Goal: Task Accomplishment & Management: Manage account settings

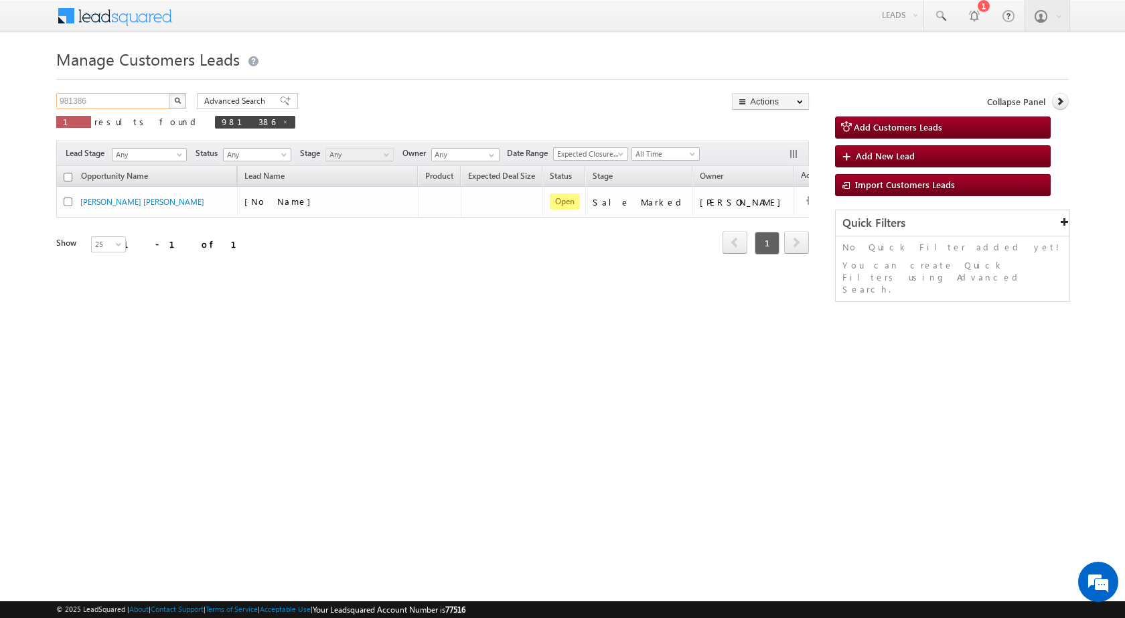
click at [106, 102] on input "981386" at bounding box center [113, 101] width 114 height 16
paste input "3470"
type input "983470"
click at [175, 103] on img "button" at bounding box center [177, 100] width 7 height 7
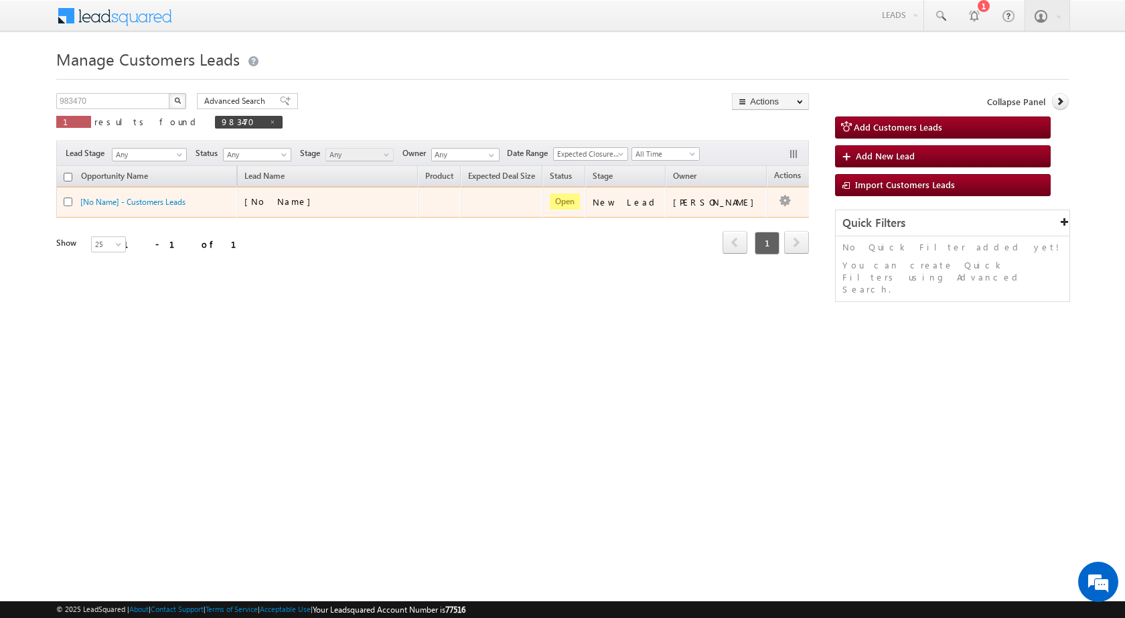
click at [321, 204] on div "[No Name]" at bounding box center [311, 201] width 134 height 12
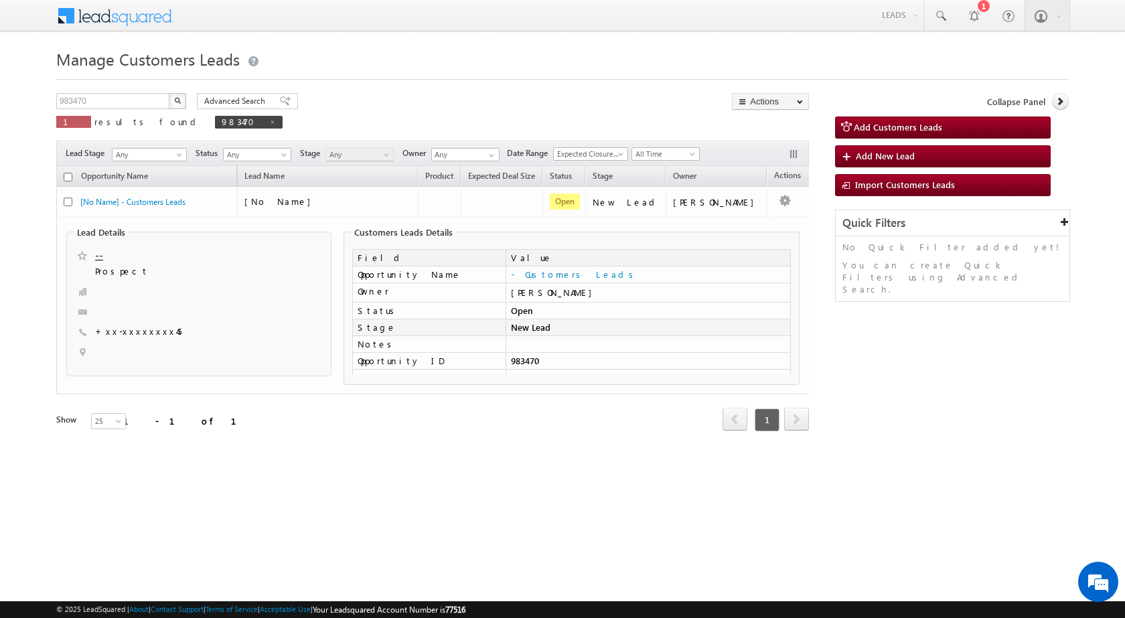
scroll to position [67, 0]
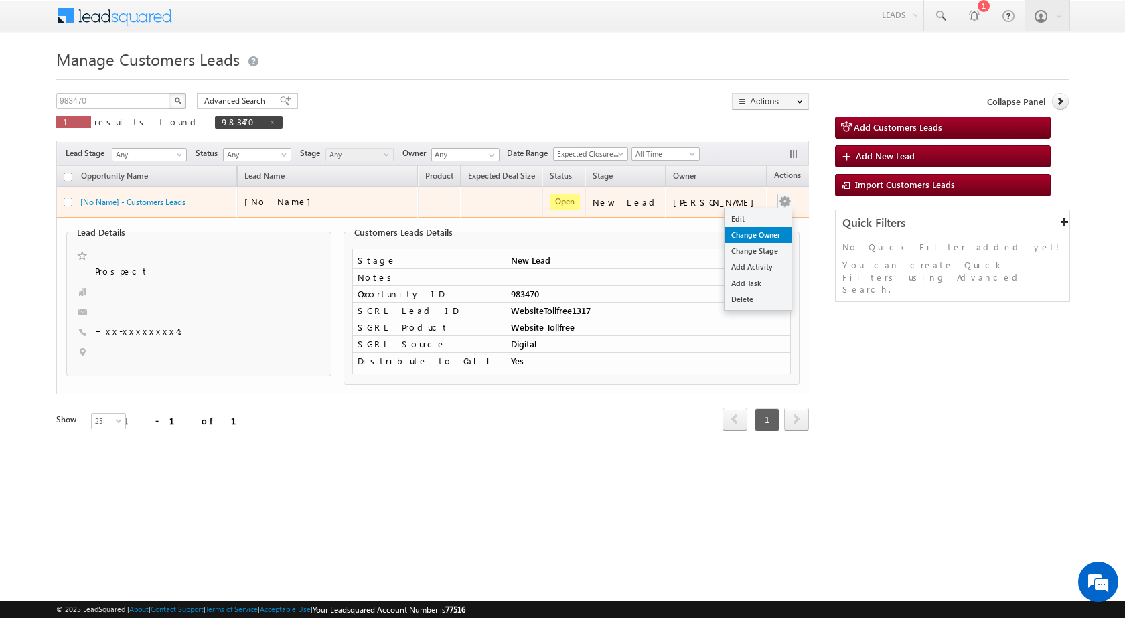
click at [742, 230] on link "Change Owner" at bounding box center [757, 235] width 67 height 16
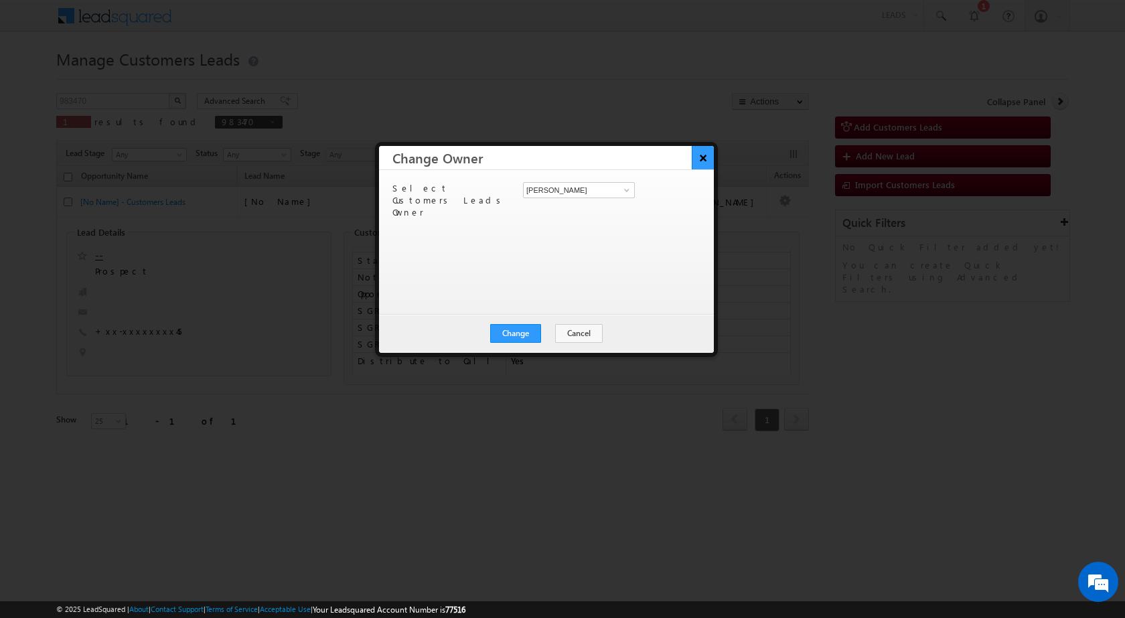
click at [698, 157] on button "×" at bounding box center [702, 157] width 22 height 23
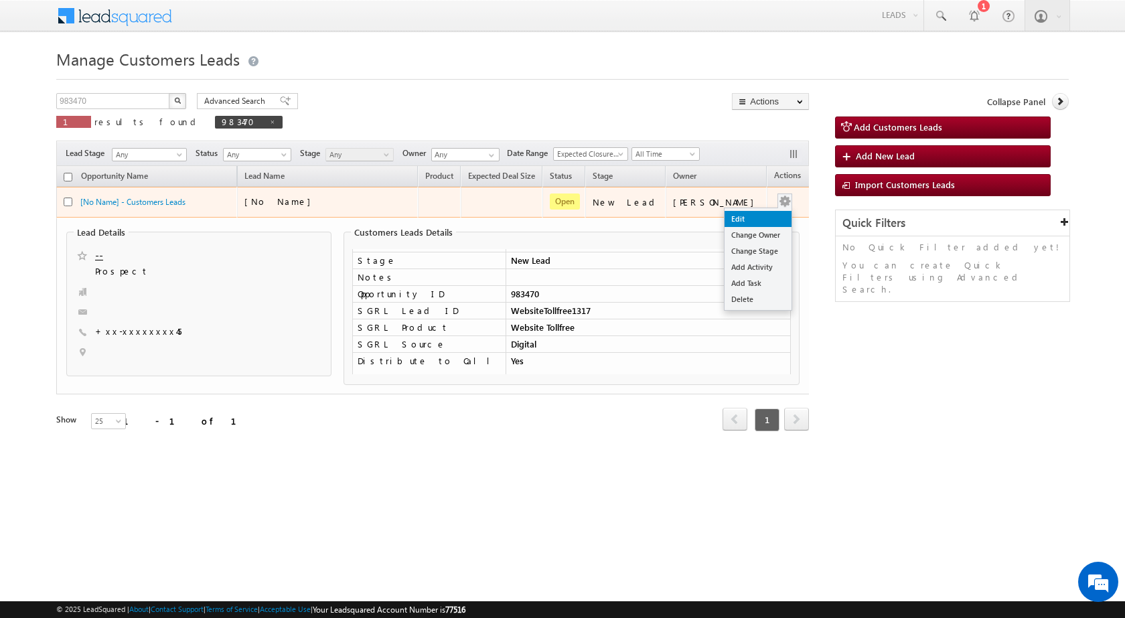
click at [724, 218] on link "Edit" at bounding box center [757, 219] width 67 height 16
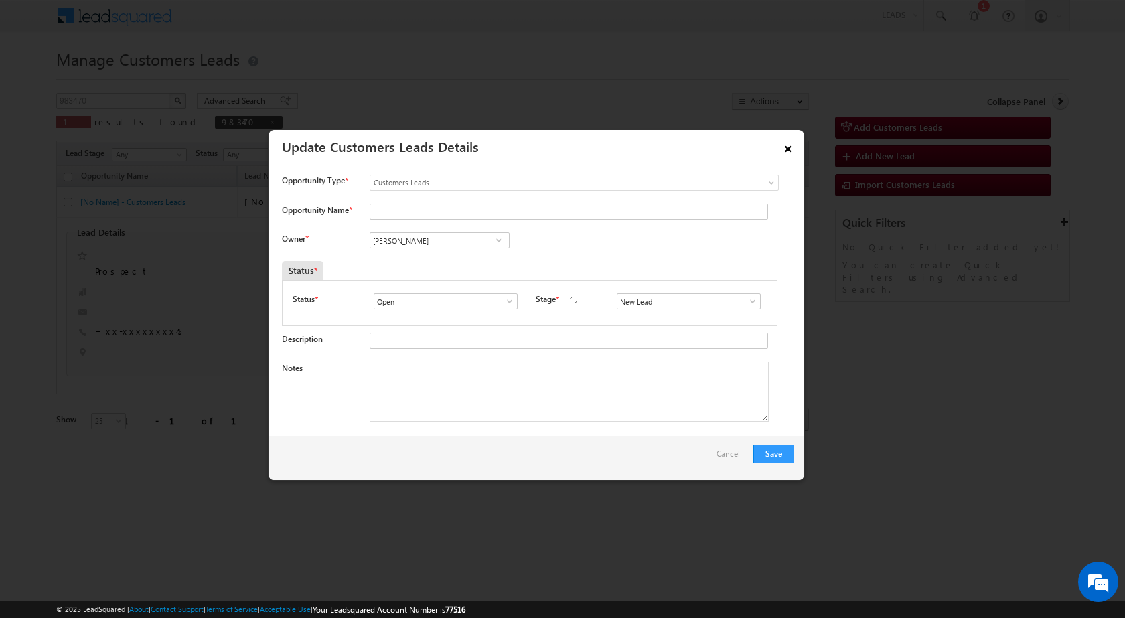
click at [787, 149] on link "×" at bounding box center [787, 146] width 23 height 23
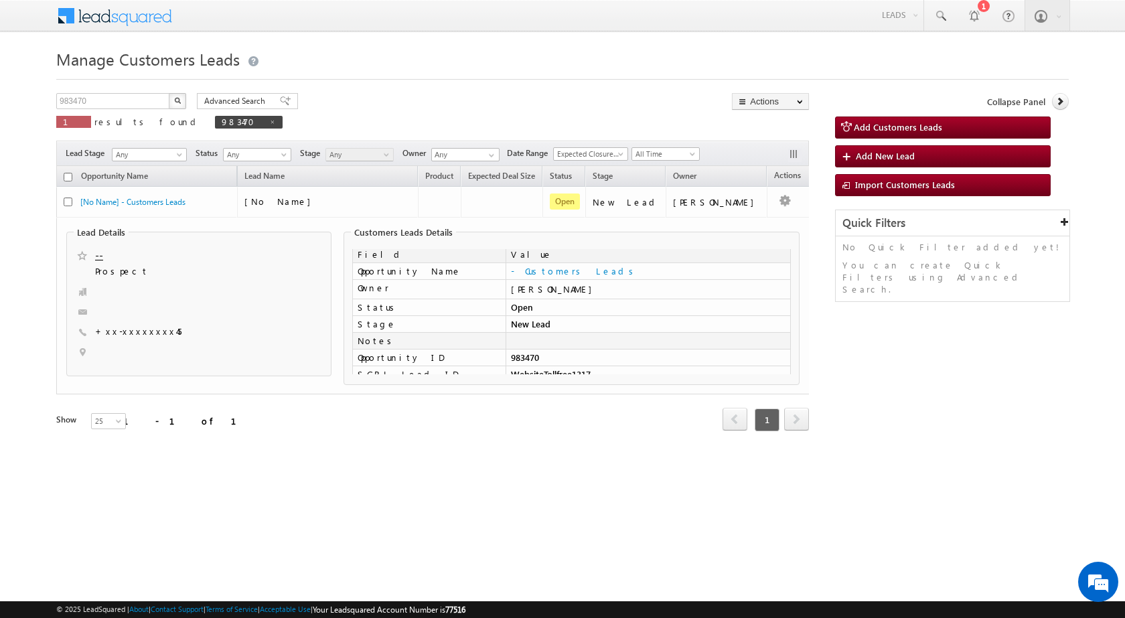
scroll to position [0, 0]
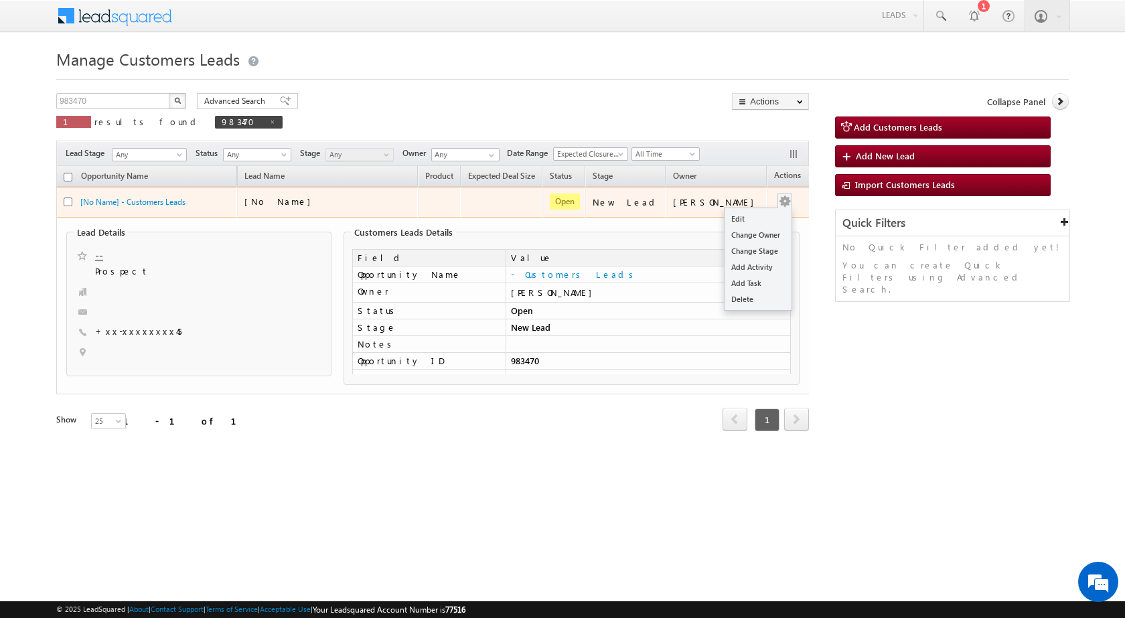
click at [778, 202] on button "button" at bounding box center [784, 201] width 13 height 13
click at [315, 198] on div "[No Name]" at bounding box center [311, 201] width 134 height 12
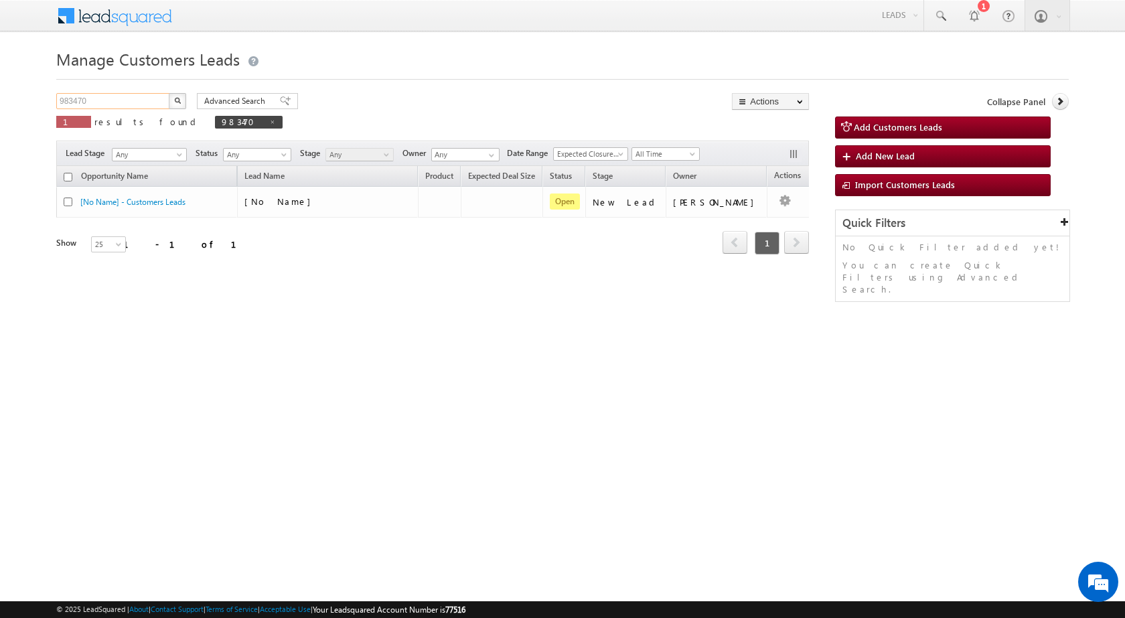
click at [95, 100] on input "983470" at bounding box center [113, 101] width 114 height 16
click at [169, 93] on button "button" at bounding box center [177, 101] width 17 height 16
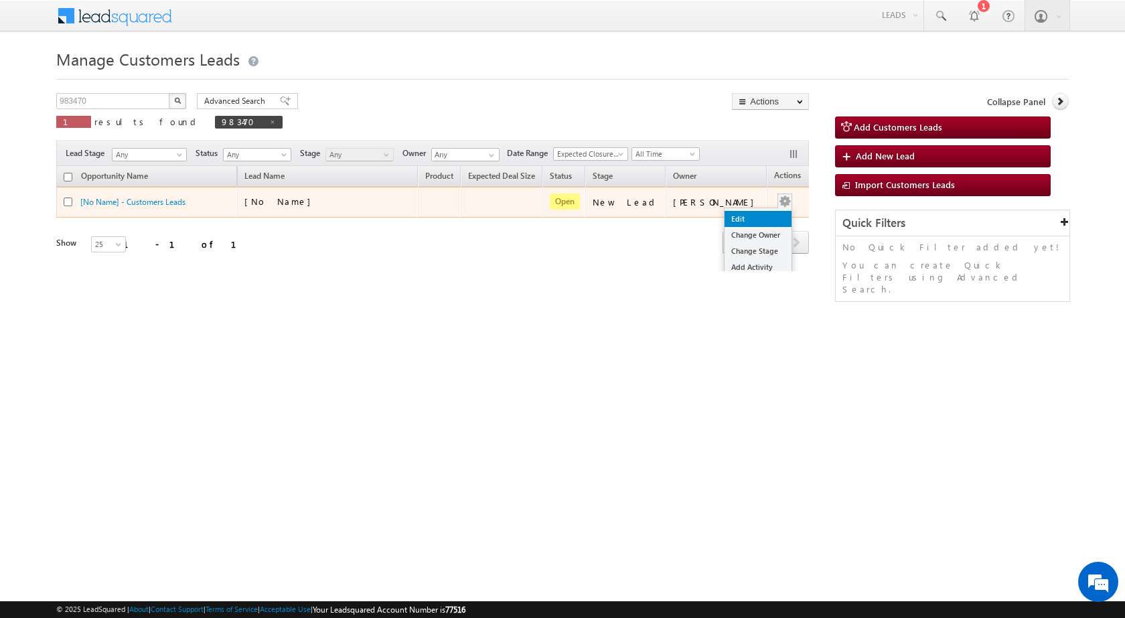
click at [750, 214] on link "Edit" at bounding box center [757, 219] width 67 height 16
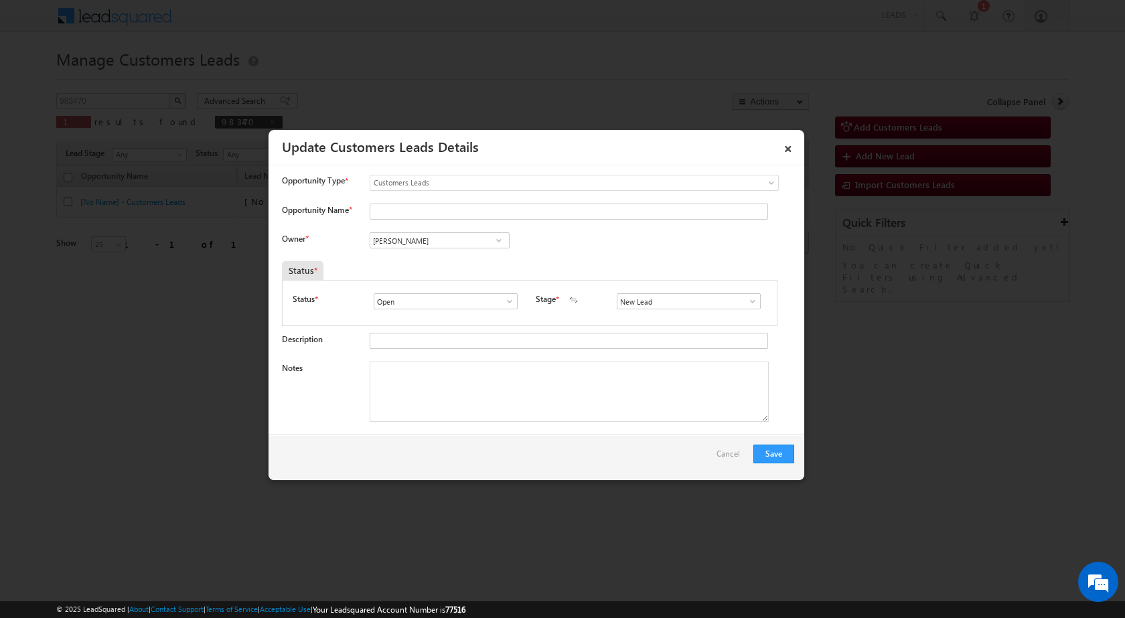
click at [746, 300] on span at bounding box center [752, 301] width 13 height 11
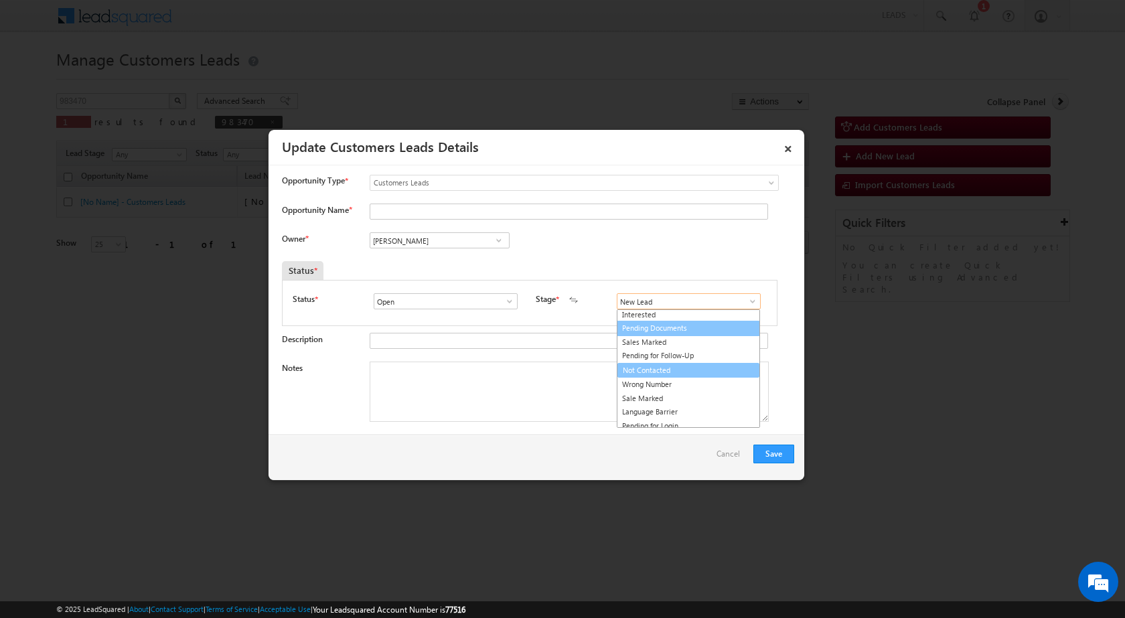
scroll to position [20, 0]
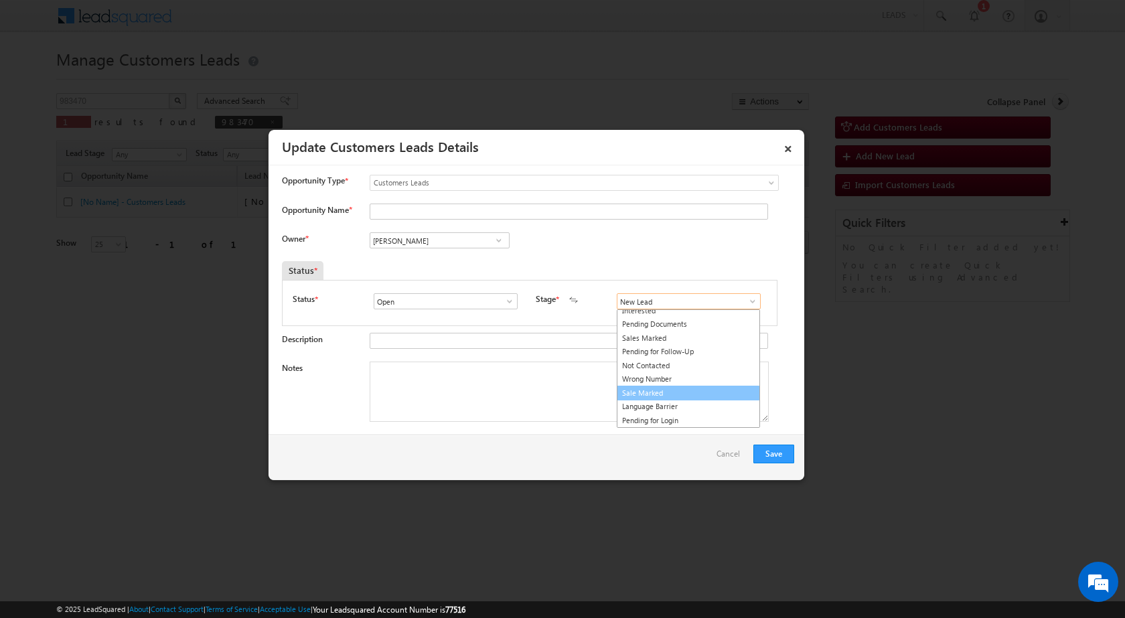
click at [619, 395] on link "Sale Marked" at bounding box center [688, 393] width 143 height 15
type input "Sale Marked"
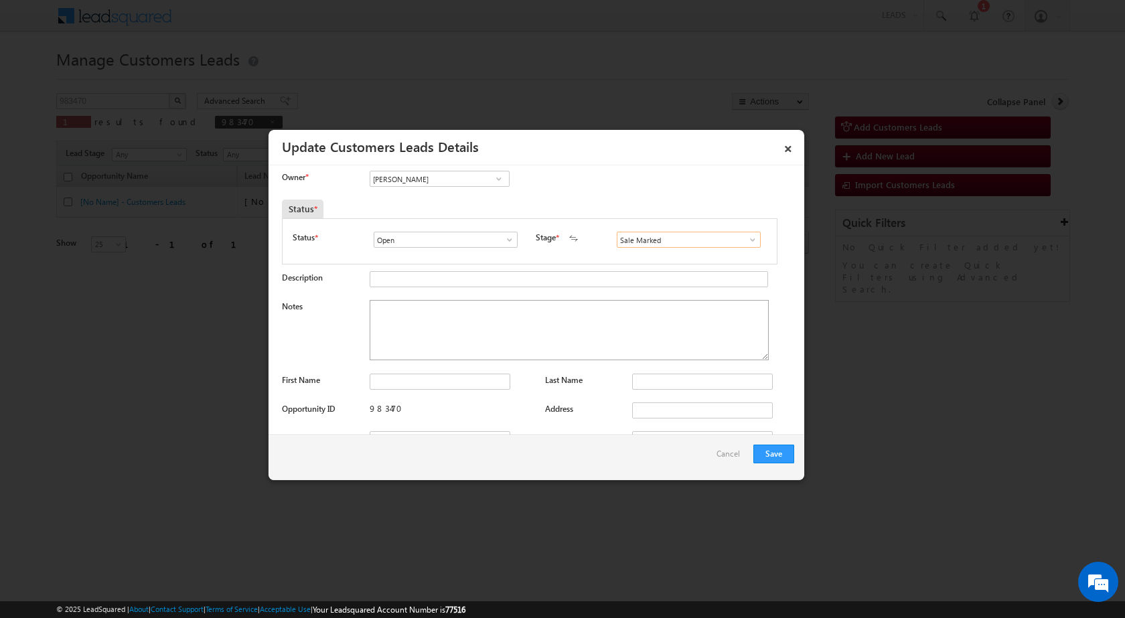
scroll to position [0, 0]
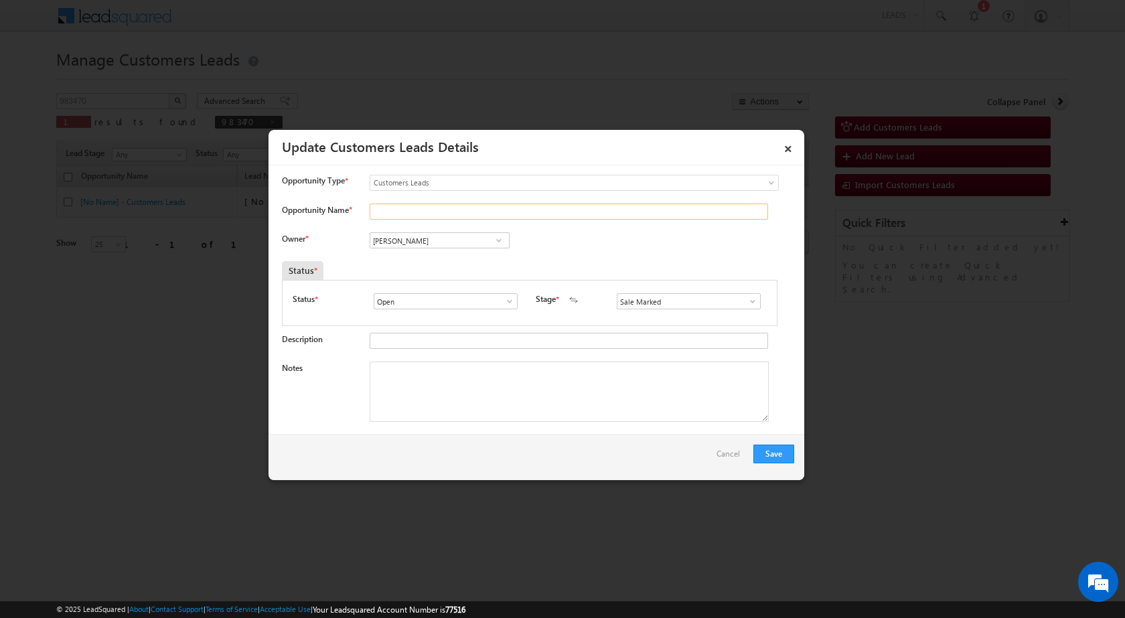
click at [440, 212] on input "Opportunity Name *" at bounding box center [569, 211] width 398 height 16
paste input "[PERSON_NAME]"
type input "[PERSON_NAME]"
click at [690, 264] on div "Status *" at bounding box center [529, 270] width 494 height 19
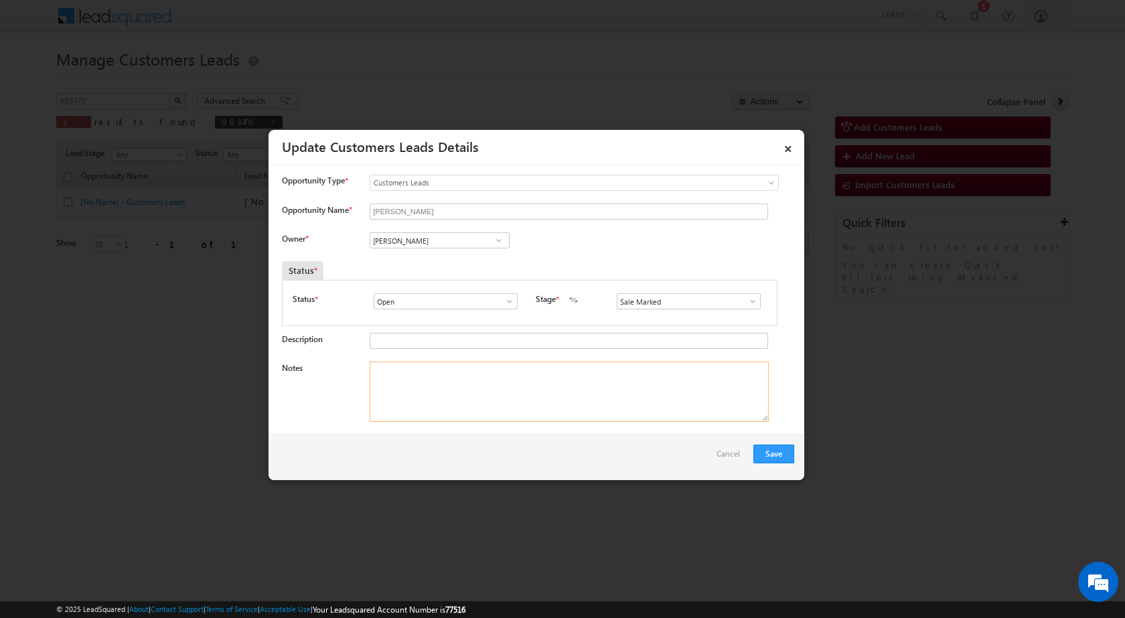
click at [390, 384] on textarea "Notes" at bounding box center [569, 391] width 399 height 60
type textarea "TOP-UP 2 LAC - AMRAVATI 444708"
click at [422, 467] on div "Save Cancel" at bounding box center [536, 457] width 536 height 46
click at [441, 243] on input "[PERSON_NAME]" at bounding box center [440, 240] width 140 height 16
paste input "[PERSON_NAME]"
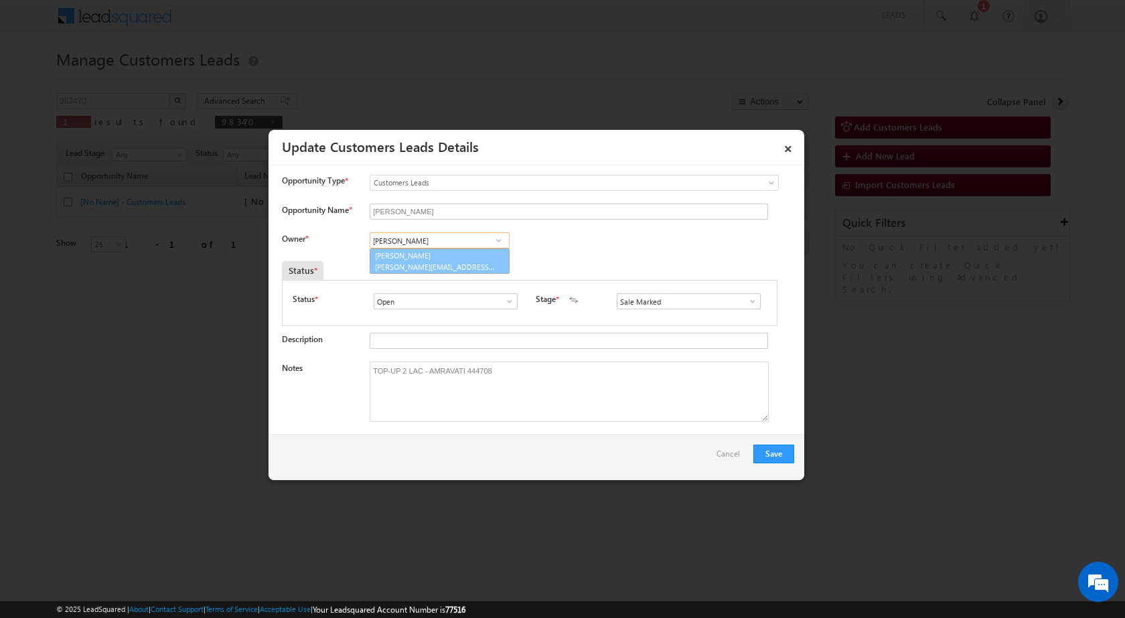
click at [389, 259] on link "[PERSON_NAME] Dhanke [EMAIL_ADDRESS][PERSON_NAME][DOMAIN_NAME]" at bounding box center [440, 260] width 140 height 25
type input "[PERSON_NAME]"
click at [618, 239] on div "Owner * [PERSON_NAME] [PERSON_NAME] [PERSON_NAME] [PERSON_NAME] [PERSON_NAME] […" at bounding box center [538, 243] width 512 height 22
click at [766, 461] on button "Save" at bounding box center [773, 453] width 41 height 19
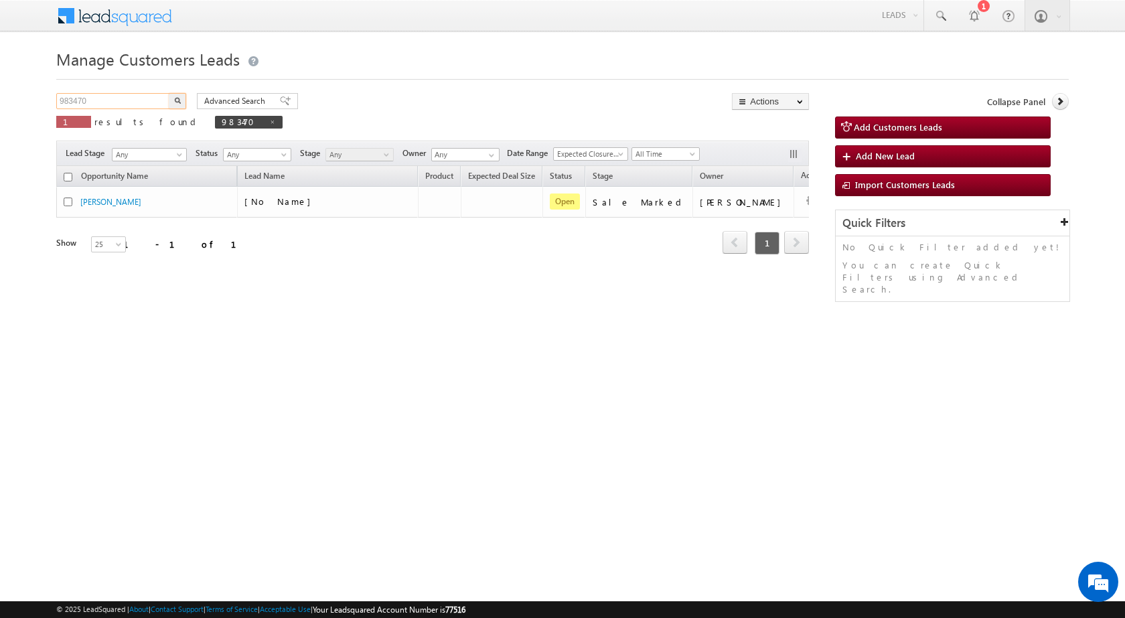
click at [90, 98] on input "983470" at bounding box center [113, 101] width 114 height 16
paste input "2425"
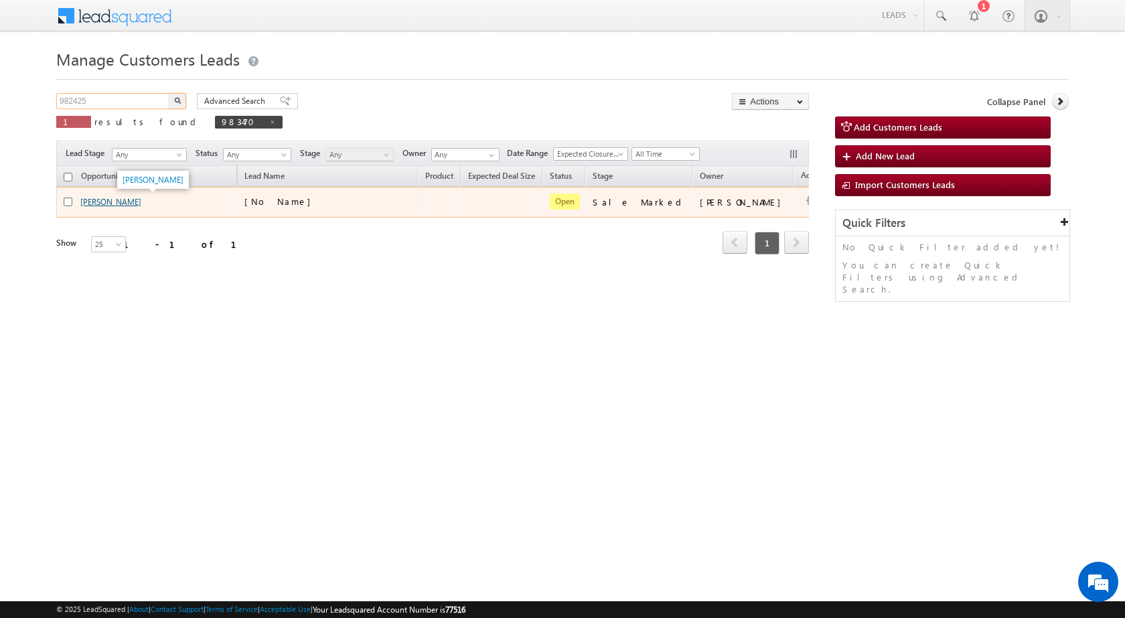
type input "982425"
click at [169, 93] on button "button" at bounding box center [177, 101] width 17 height 16
click at [444, 209] on td at bounding box center [439, 202] width 43 height 31
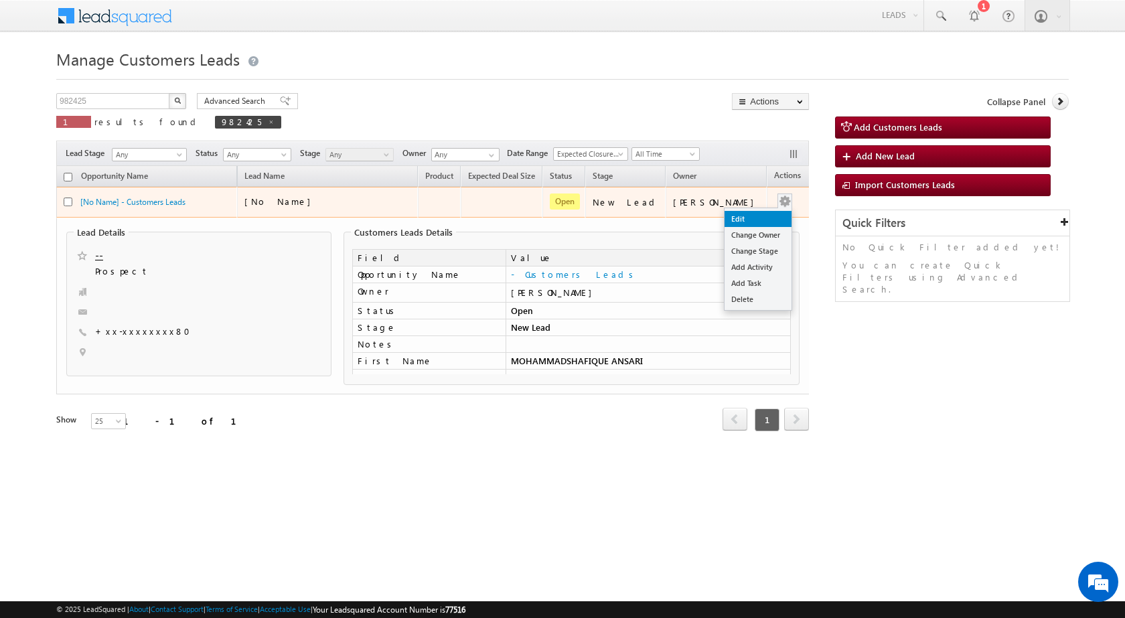
click at [740, 211] on link "Edit" at bounding box center [757, 219] width 67 height 16
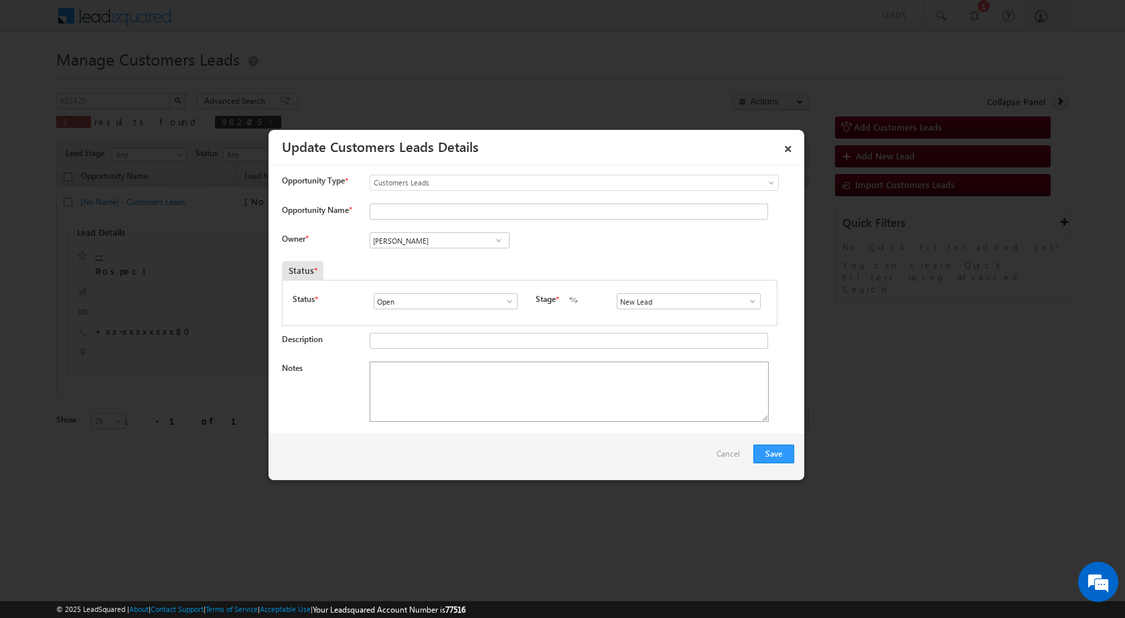
scroll to position [134, 0]
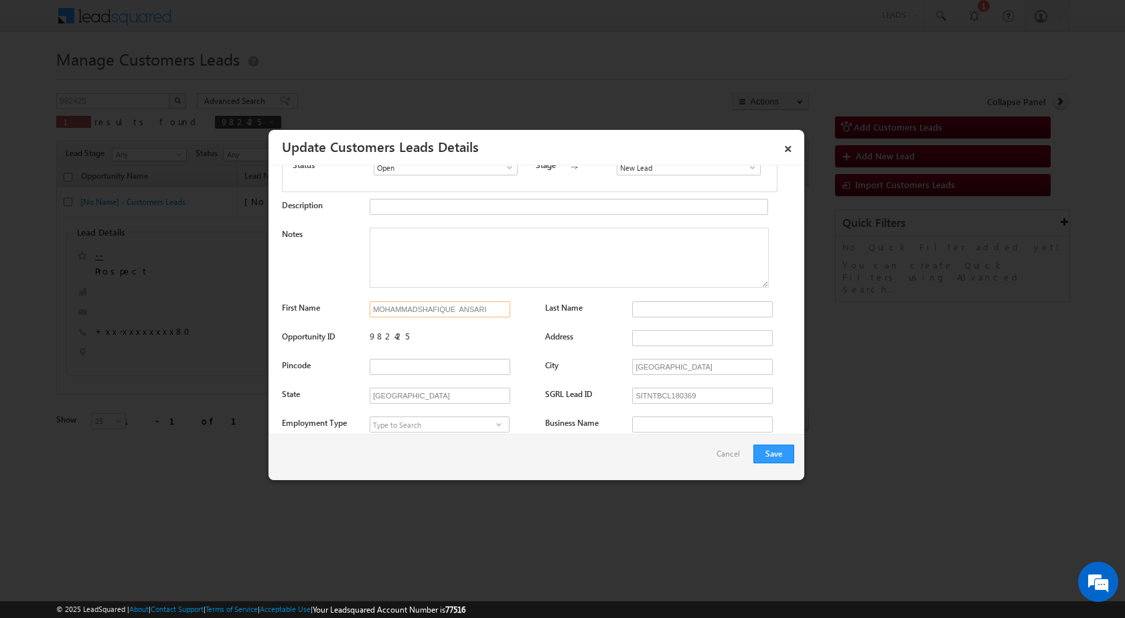
click at [495, 309] on input "MOHAMMADSHAFIQUE ANSARI" at bounding box center [440, 309] width 141 height 16
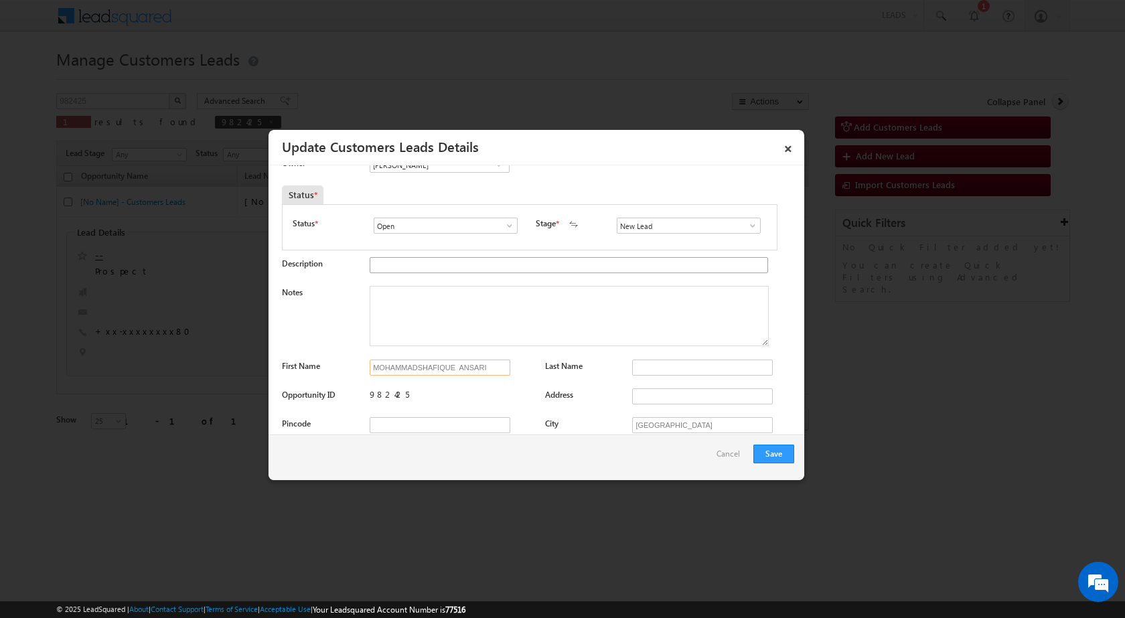
scroll to position [0, 0]
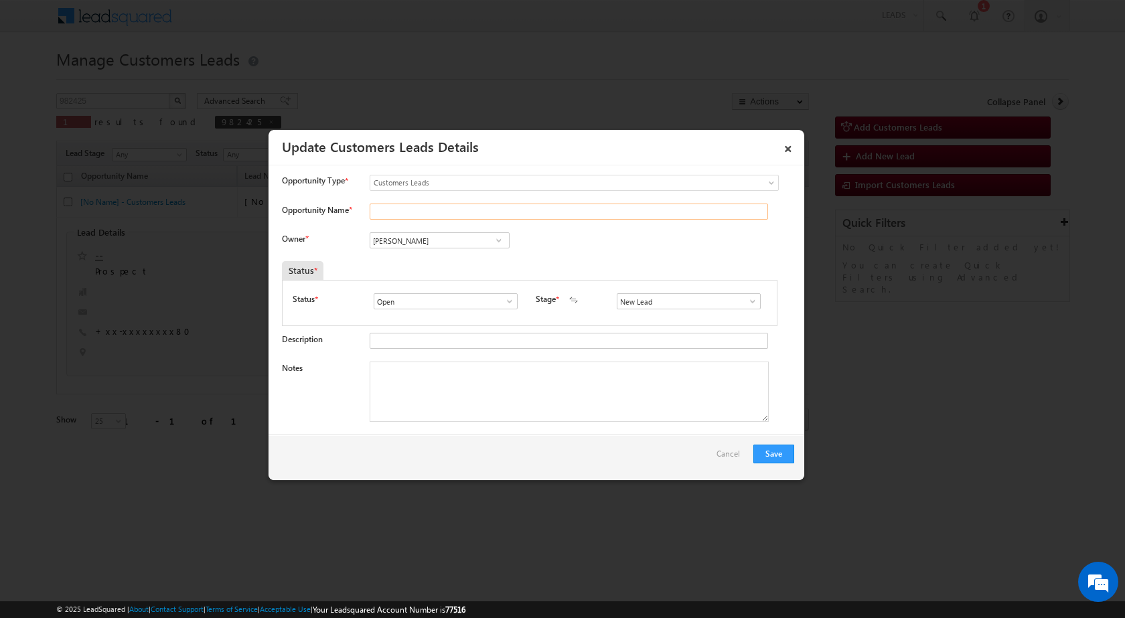
click at [412, 210] on input "Opportunity Name *" at bounding box center [569, 211] width 398 height 16
paste input "MOHAMMADSHAFIQUE ANSARI"
type input "MOHAMMADSHAFIQUE ANSARI"
click at [649, 253] on div "Owner * Vikas Halwai Vikas Halwai Vikas Halwai" at bounding box center [538, 243] width 512 height 22
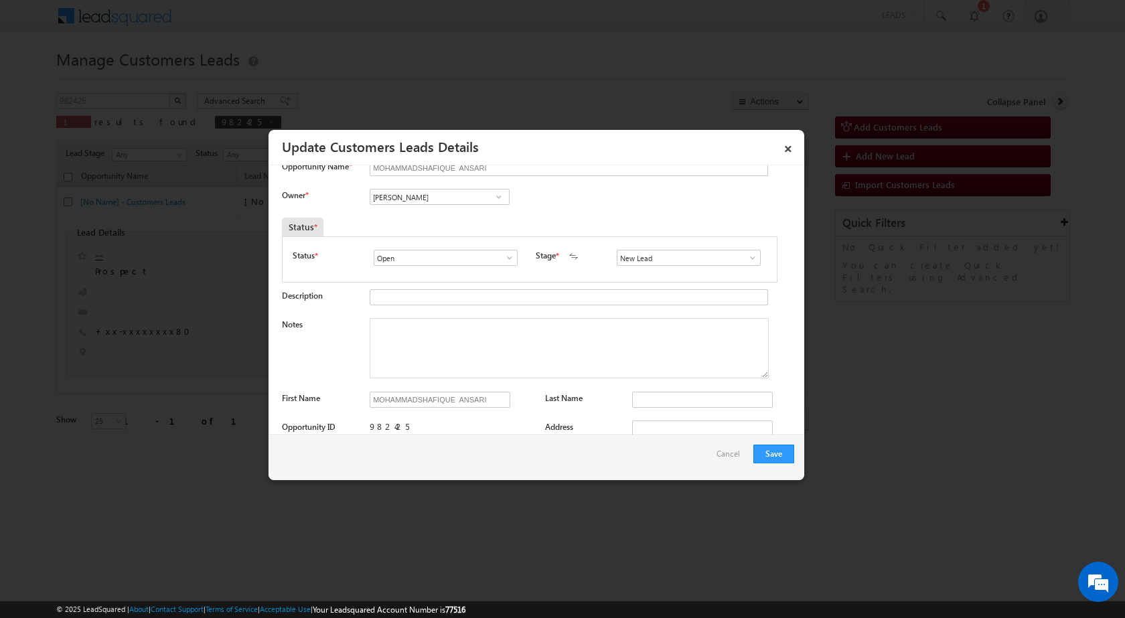
scroll to position [67, 0]
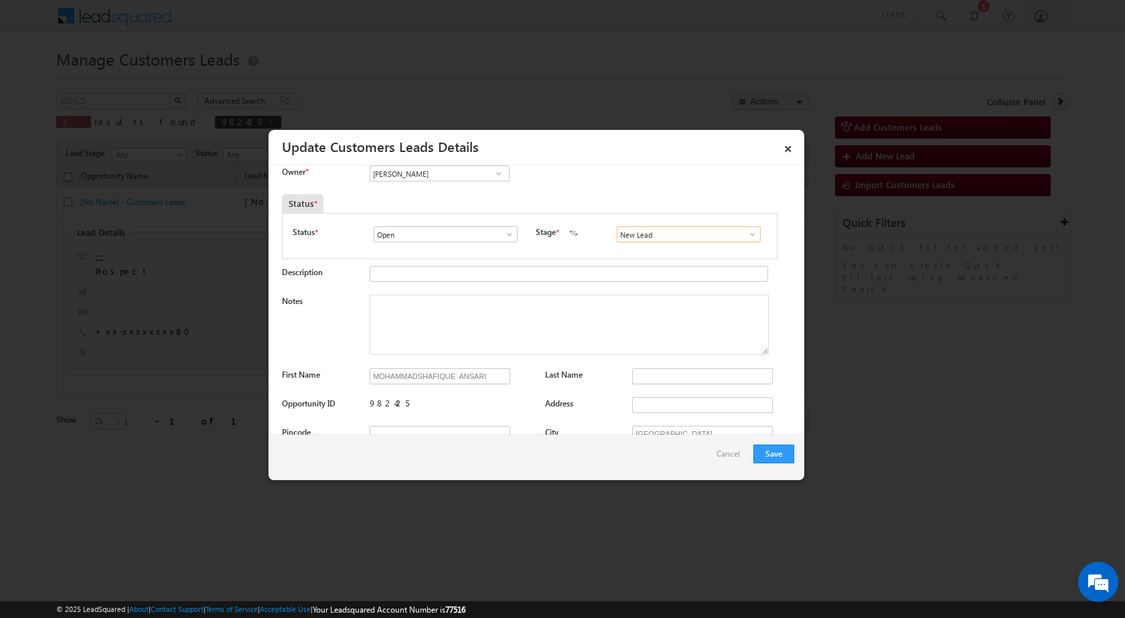
click at [745, 242] on input "New Lead" at bounding box center [689, 234] width 144 height 16
click at [746, 238] on span at bounding box center [752, 234] width 13 height 11
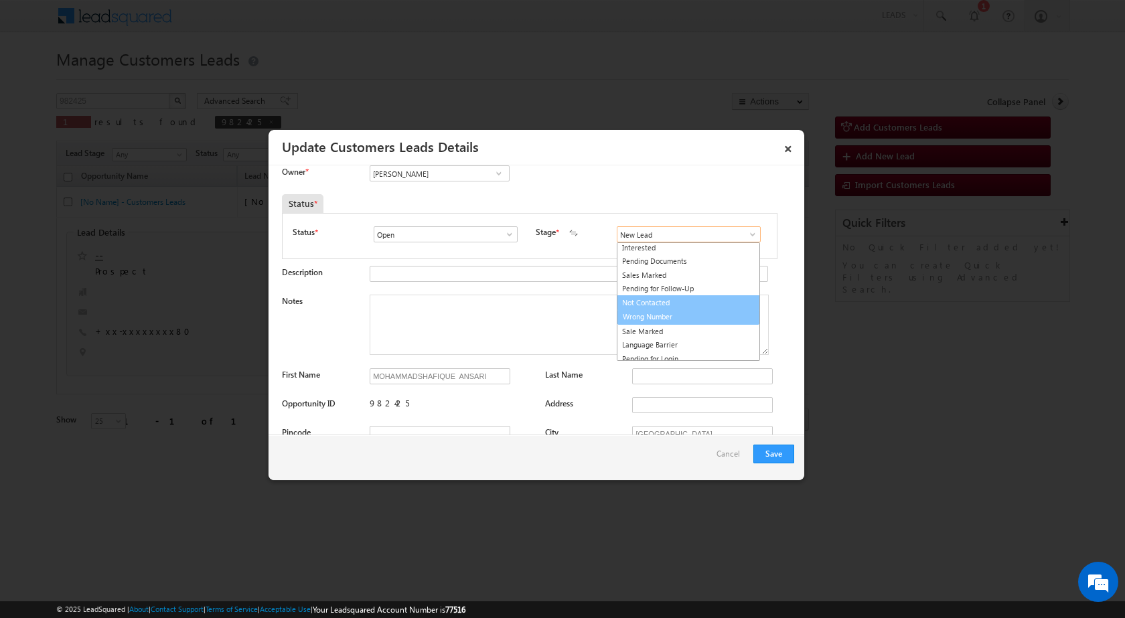
scroll to position [20, 0]
click at [650, 324] on link "Sale Marked" at bounding box center [688, 326] width 143 height 15
type input "Sale Marked"
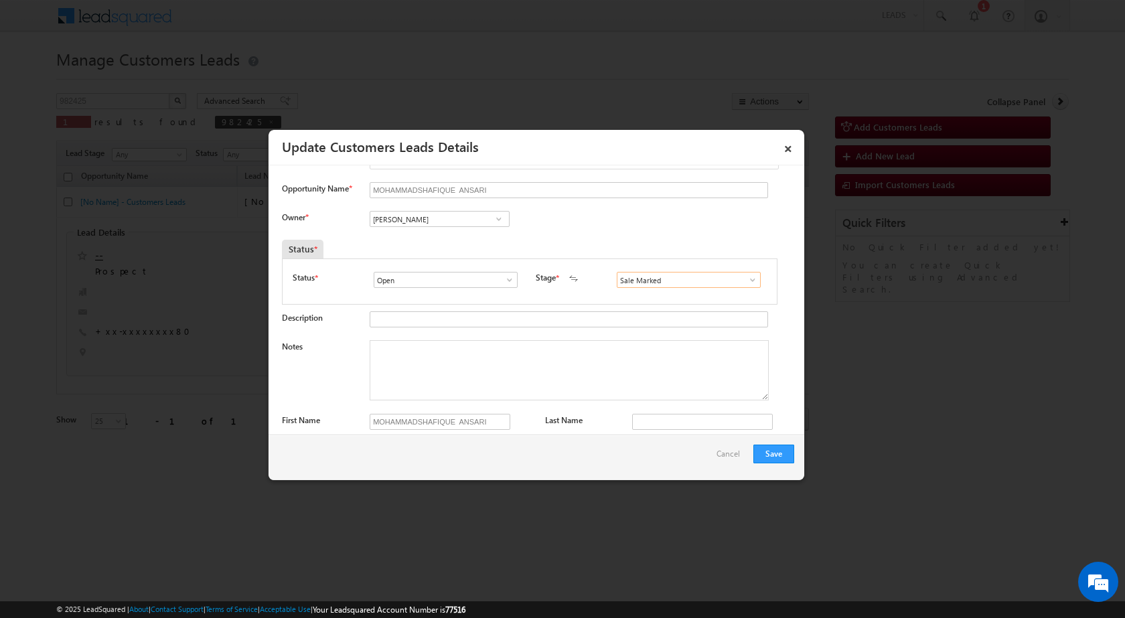
scroll to position [0, 0]
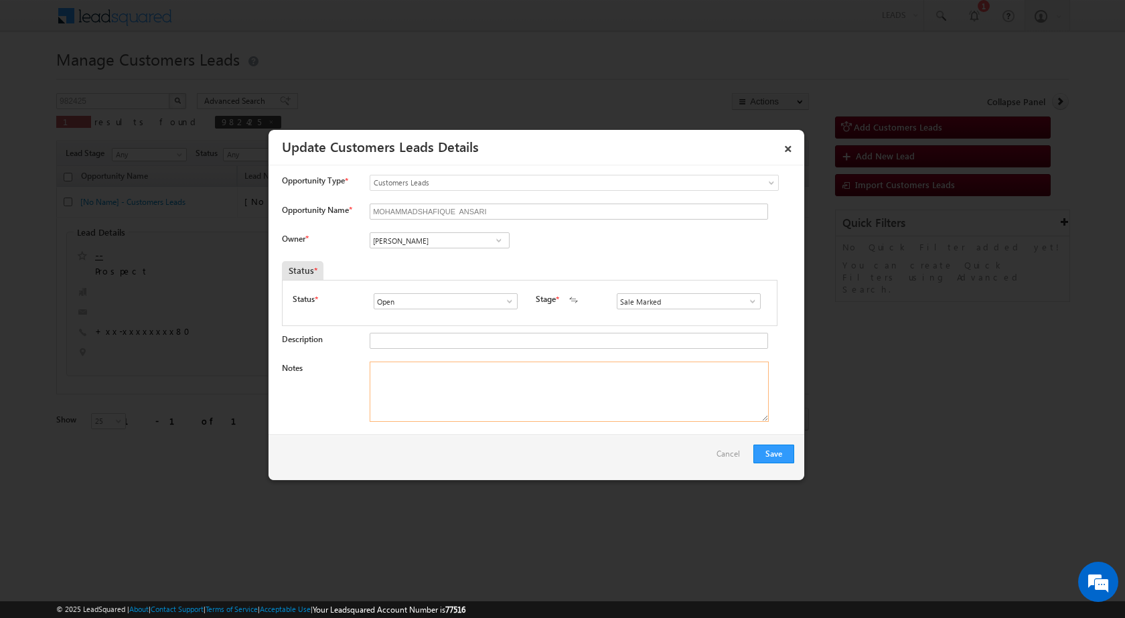
click at [467, 400] on textarea "Notes" at bounding box center [569, 391] width 399 height 60
paste textarea "982425 - VB_Interested - [PERSON_NAME] [PERSON_NAME] - 9890170980 - BT+TOPUP - …"
type textarea "982425 - VB_Interested - [PERSON_NAME] [PERSON_NAME] - 9890170980 - BT+TOPUP - …"
click at [590, 238] on div "Owner * Vikas Halwai Vikas Halwai Vikas Halwai" at bounding box center [538, 243] width 512 height 22
click at [610, 469] on div "Save Cancel" at bounding box center [536, 457] width 536 height 46
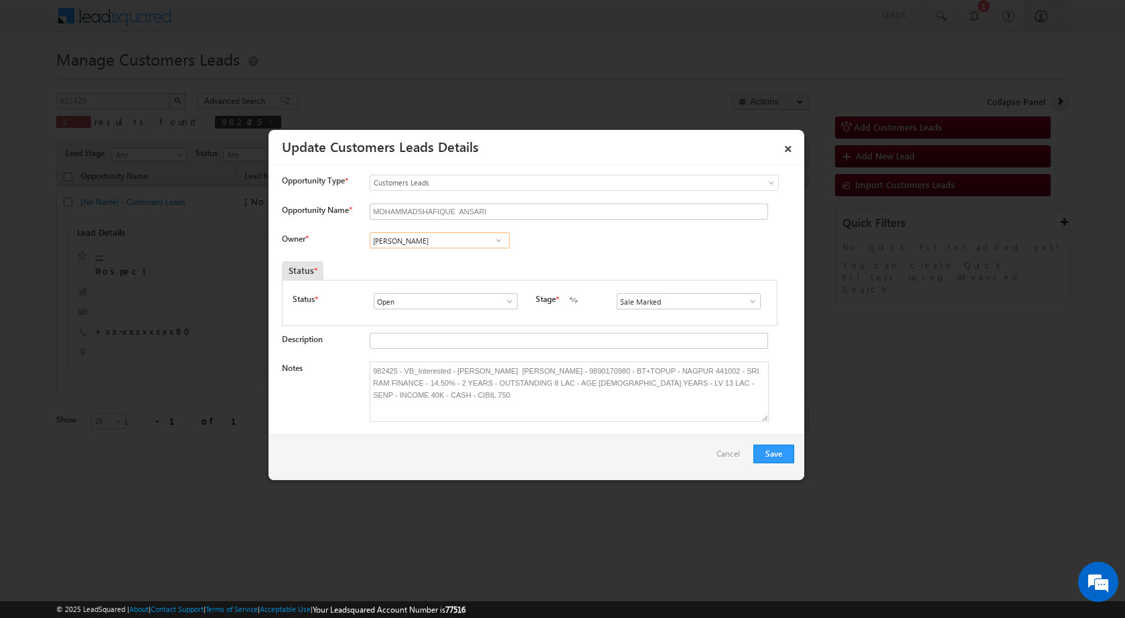
click at [428, 240] on input "[PERSON_NAME]" at bounding box center [440, 240] width 140 height 16
paste input "[PERSON_NAME] [PERSON_NAME]"
click at [450, 266] on span "[EMAIL_ADDRESS][PERSON_NAME][DOMAIN_NAME]" at bounding box center [435, 267] width 120 height 10
type input "[PERSON_NAME] [PERSON_NAME]"
click at [722, 222] on div "MOHAMMADSHAFIQUE ANSARI" at bounding box center [566, 212] width 392 height 19
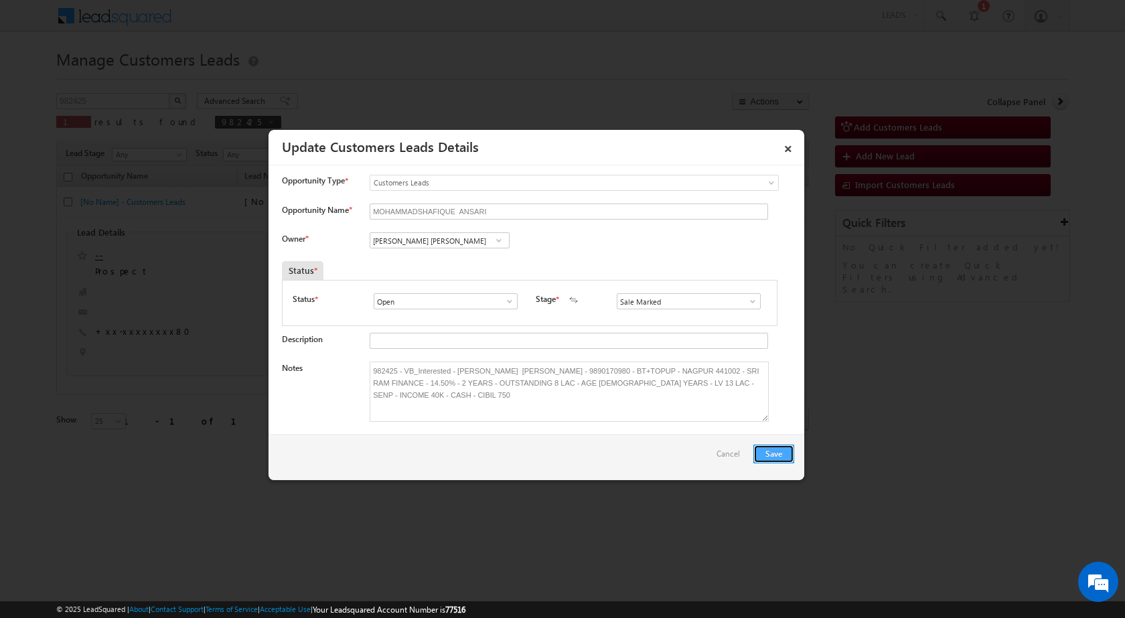
click at [776, 453] on button "Save" at bounding box center [773, 453] width 41 height 19
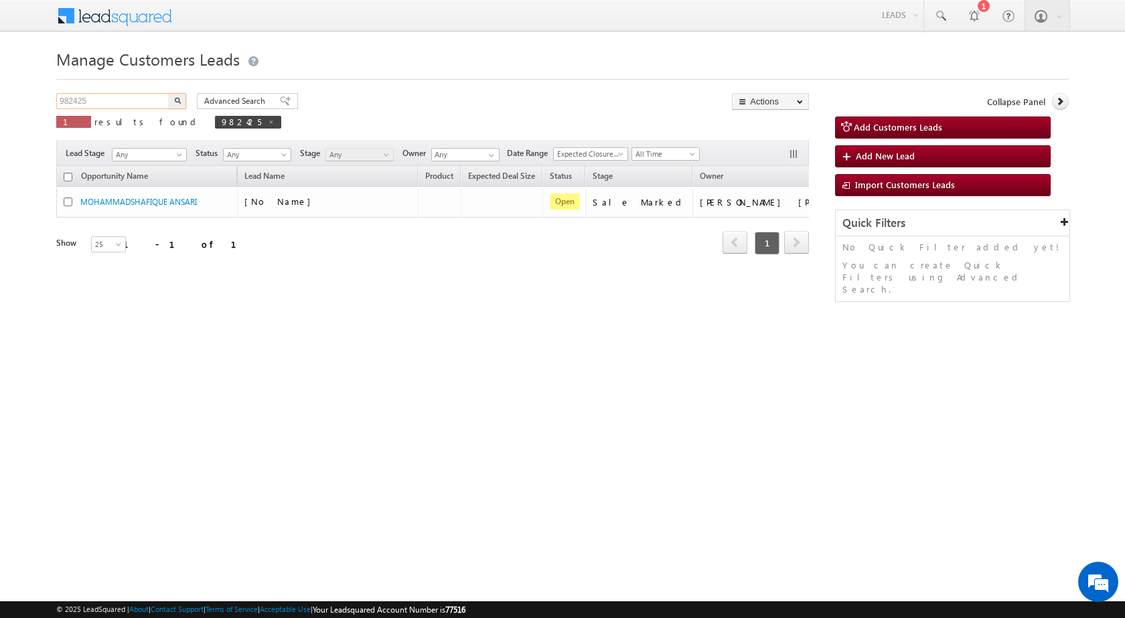
drag, startPoint x: 108, startPoint y: 104, endPoint x: 42, endPoint y: 102, distance: 66.3
click at [42, 102] on body "Menu [PERSON_NAME] sitar a8@ks erve." at bounding box center [562, 190] width 1125 height 380
paste input "3452"
type input "983452"
click at [169, 93] on button "button" at bounding box center [177, 101] width 17 height 16
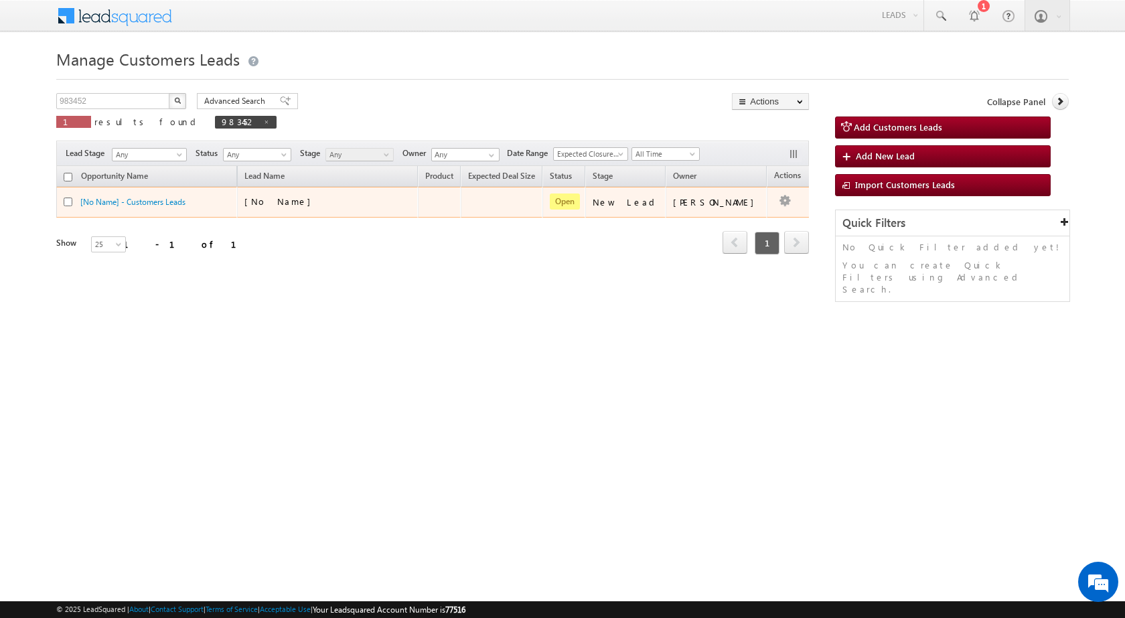
click at [349, 199] on div "[No Name]" at bounding box center [311, 201] width 134 height 12
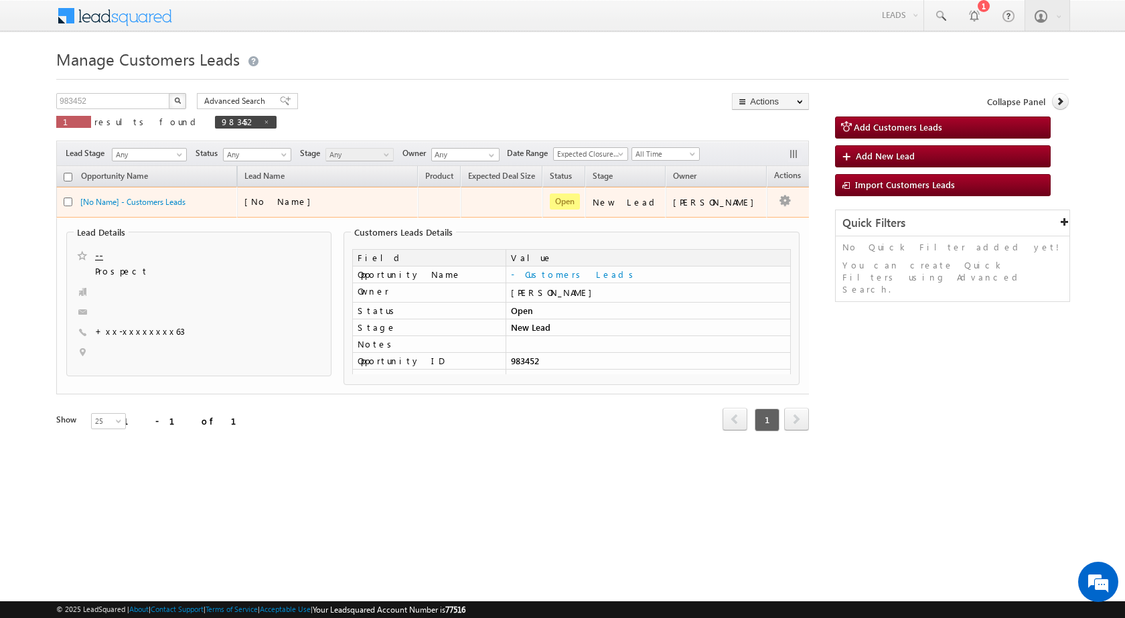
click at [325, 199] on div "[No Name]" at bounding box center [311, 201] width 134 height 12
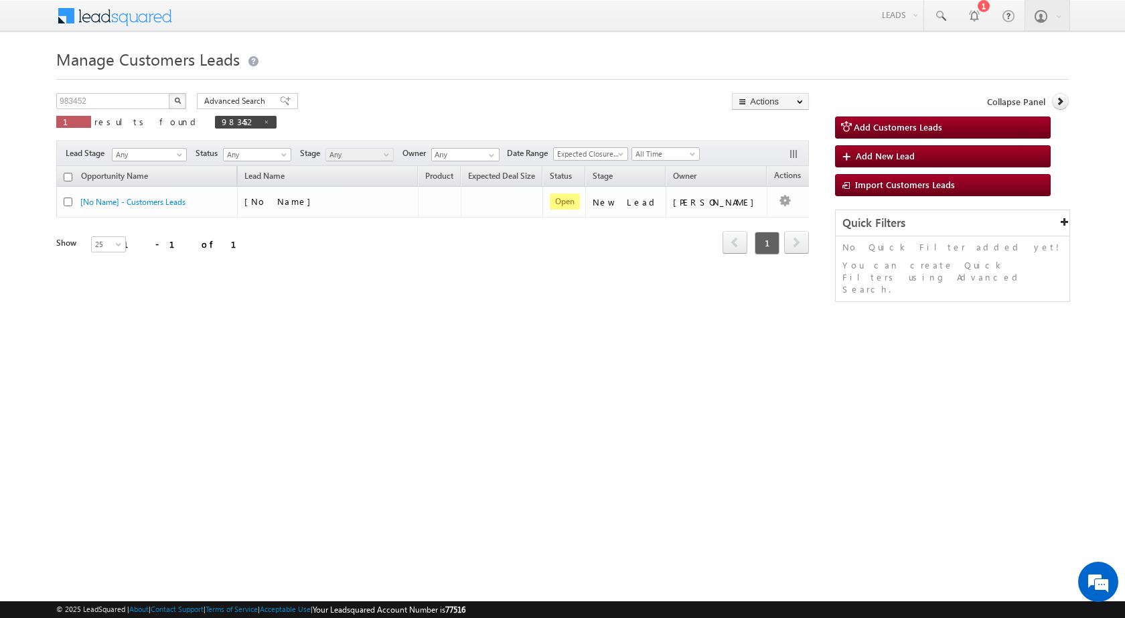
click at [541, 392] on html "Menu [PERSON_NAME] sitar a8@ks erve." at bounding box center [562, 206] width 1125 height 413
